Goal: Transaction & Acquisition: Download file/media

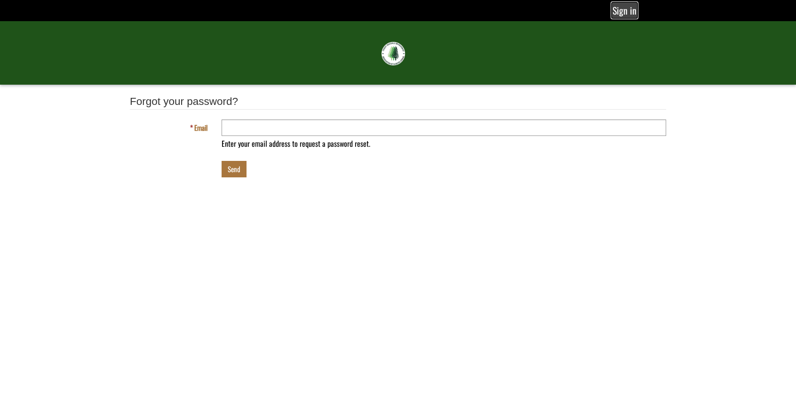
click at [624, 16] on link "Sign in" at bounding box center [624, 10] width 25 height 15
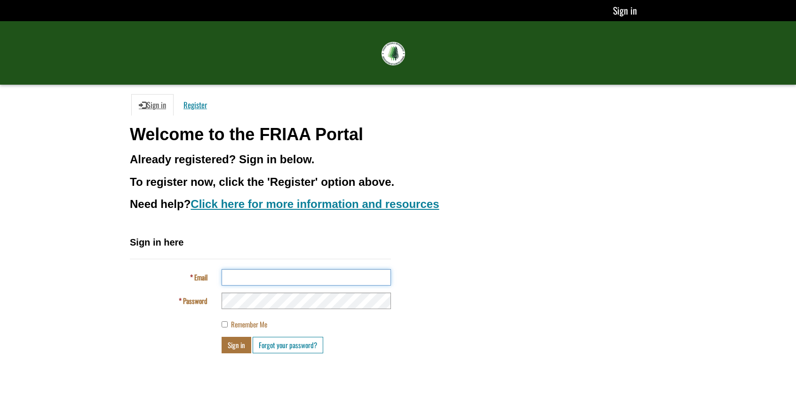
type input "**********"
click at [240, 341] on button "Sign in" at bounding box center [236, 345] width 30 height 16
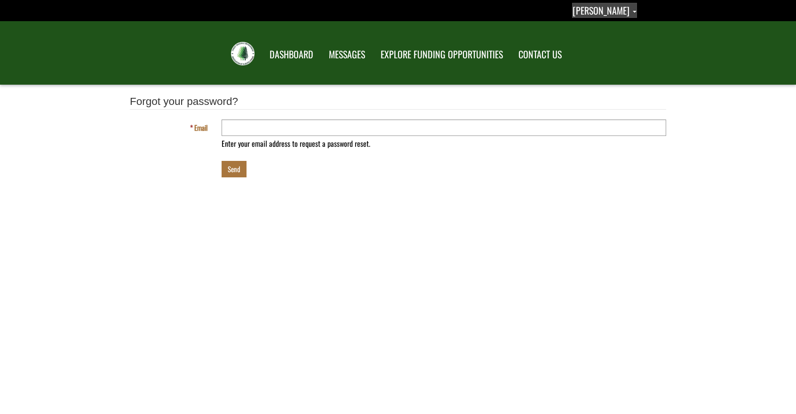
click at [610, 8] on span "[PERSON_NAME]" at bounding box center [600, 10] width 57 height 14
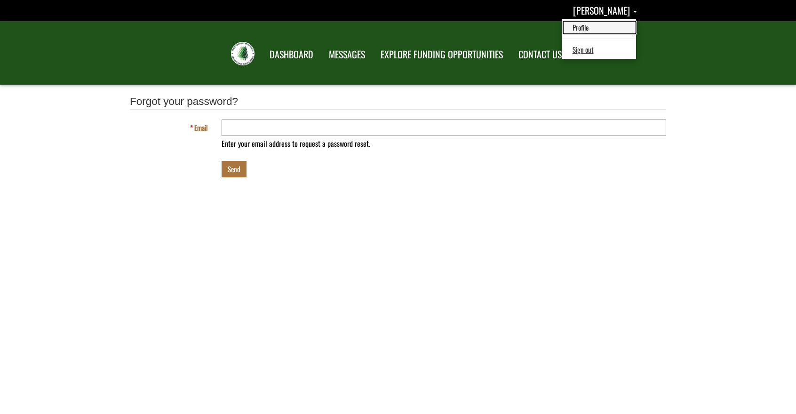
click at [590, 28] on link "Profile" at bounding box center [599, 27] width 73 height 13
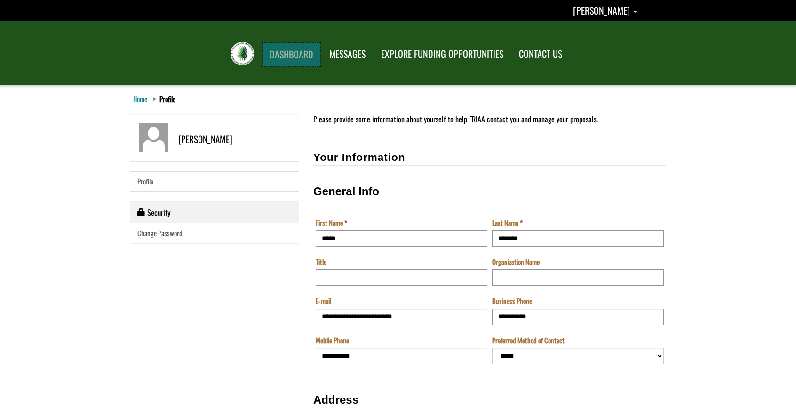
click at [307, 57] on link "DASHBOARD" at bounding box center [291, 54] width 59 height 24
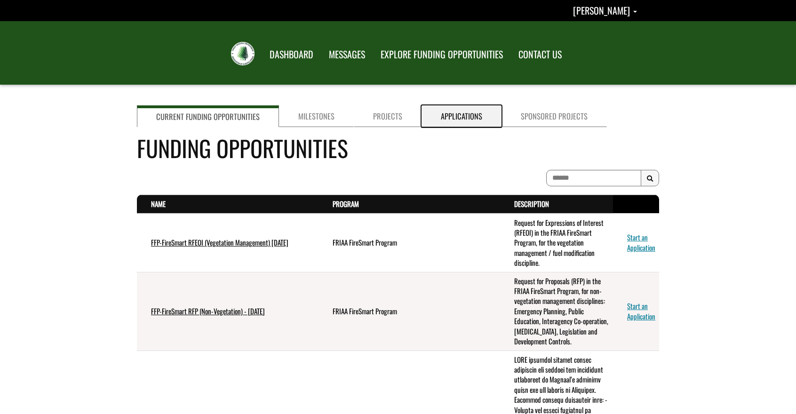
click at [456, 123] on link "Applications" at bounding box center [461, 116] width 80 height 22
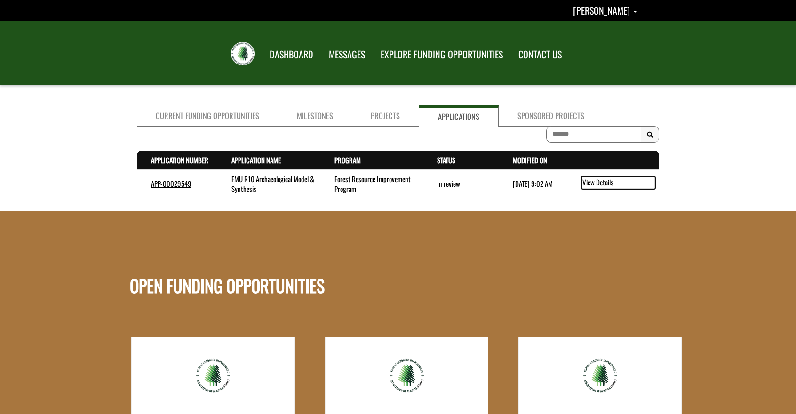
click at [607, 186] on link "View Details" at bounding box center [618, 182] width 74 height 12
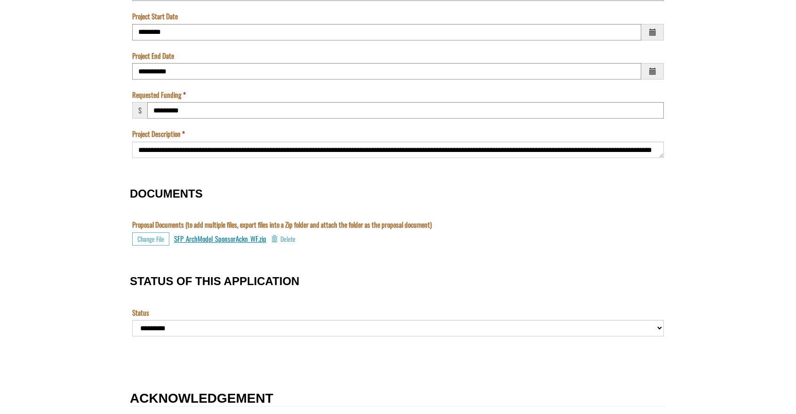
scroll to position [847, 0]
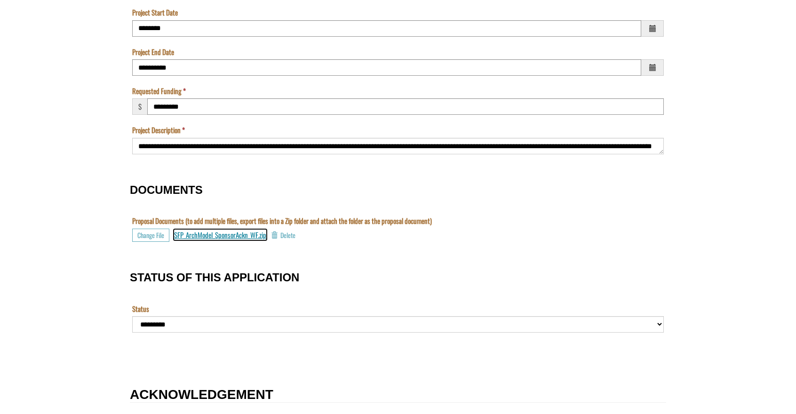
click at [238, 236] on span "SFP_ArchModel_SponsorAckn_WF.zip" at bounding box center [220, 234] width 92 height 10
